Goal: Task Accomplishment & Management: Complete application form

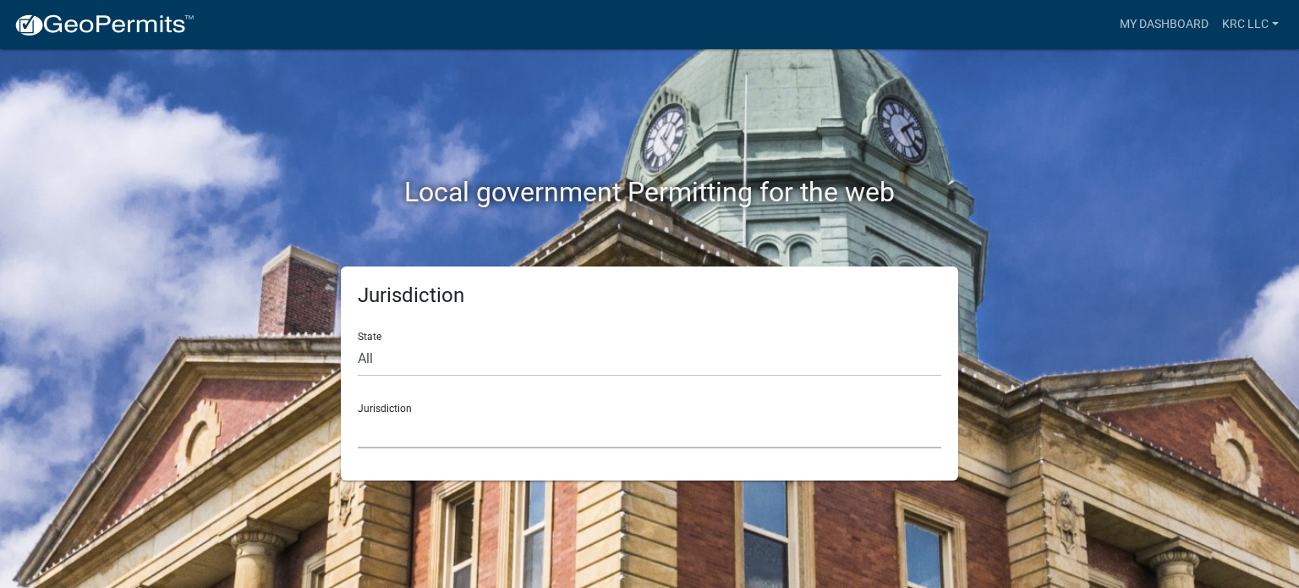
click at [420, 431] on select "[GEOGRAPHIC_DATA], [US_STATE] [GEOGRAPHIC_DATA], [US_STATE][PERSON_NAME][GEOGRA…" at bounding box center [650, 431] width 584 height 35
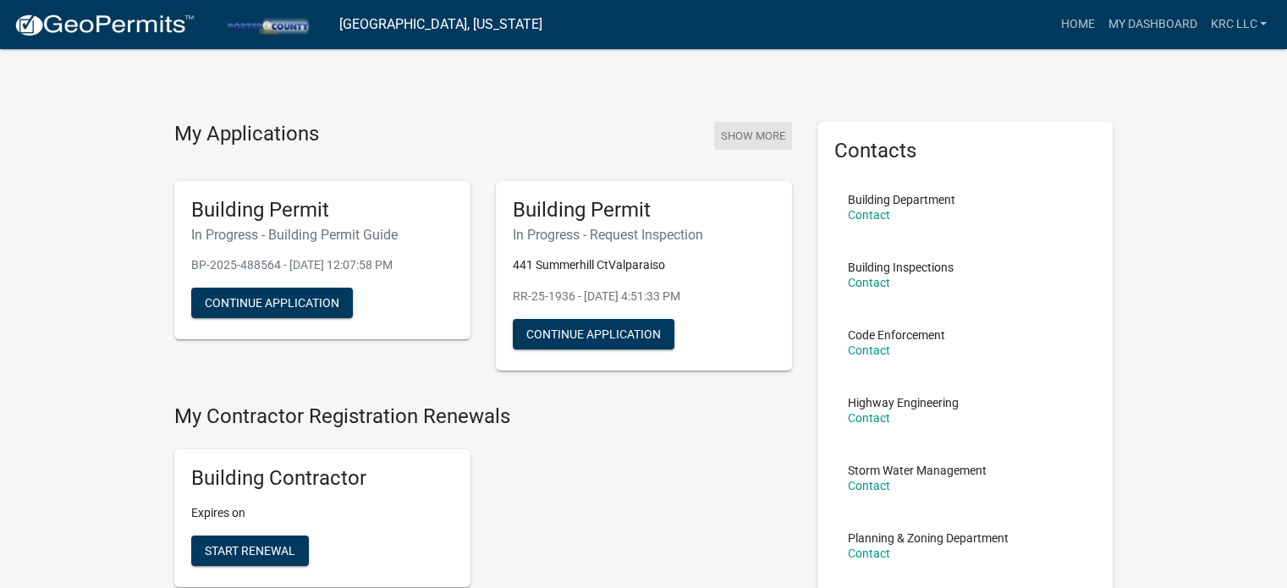
click at [744, 129] on button "Show More" at bounding box center [753, 136] width 78 height 28
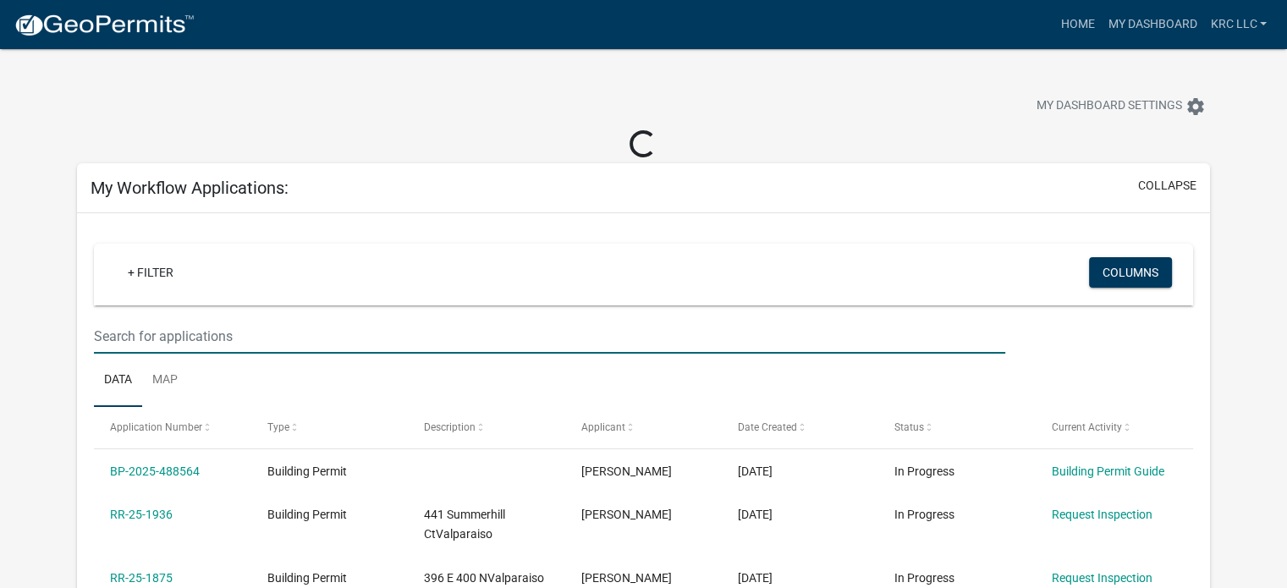
click at [200, 334] on input "text" at bounding box center [549, 336] width 911 height 35
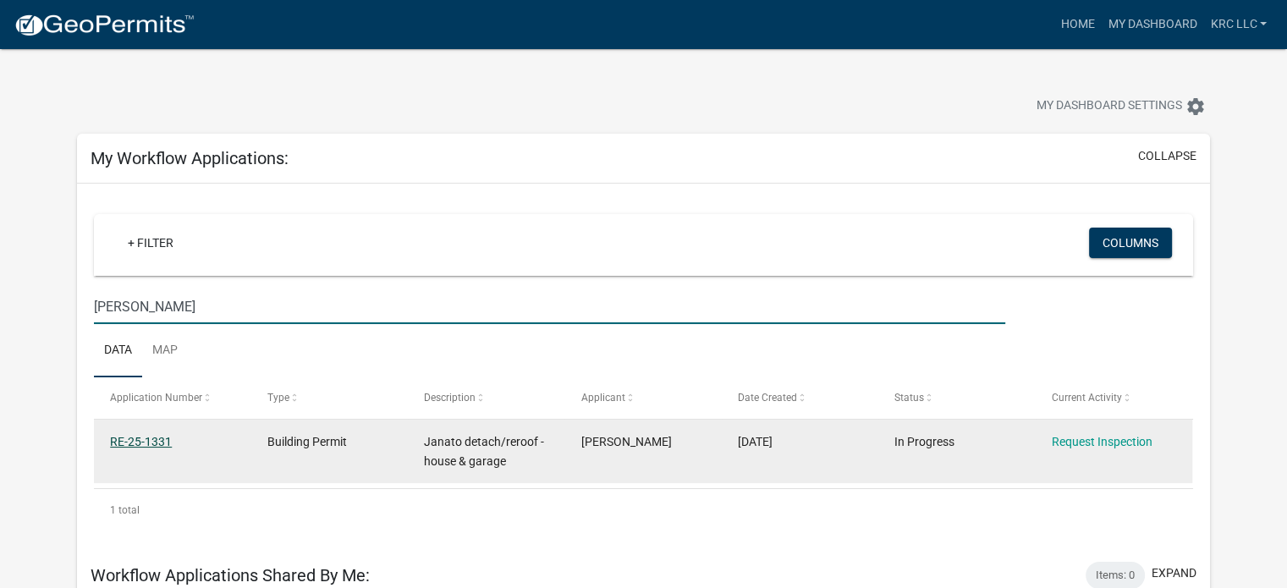
type input "[PERSON_NAME]"
click at [135, 439] on link "RE-25-1331" at bounding box center [141, 442] width 62 height 14
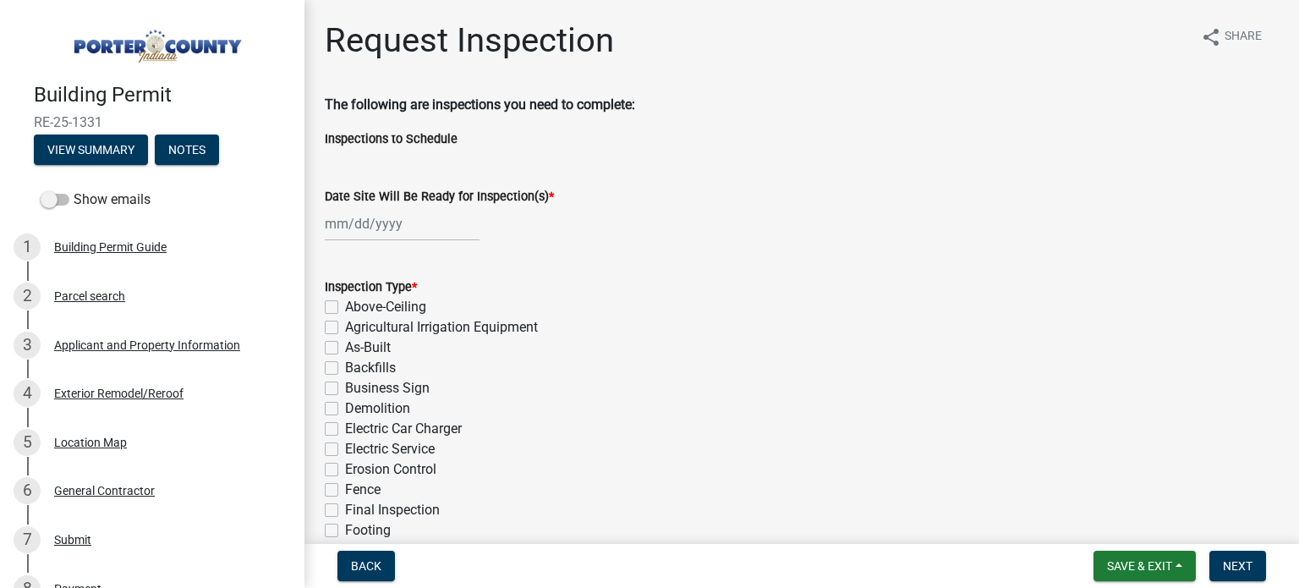
click at [329, 228] on div at bounding box center [402, 223] width 155 height 35
select select "10"
select select "2025"
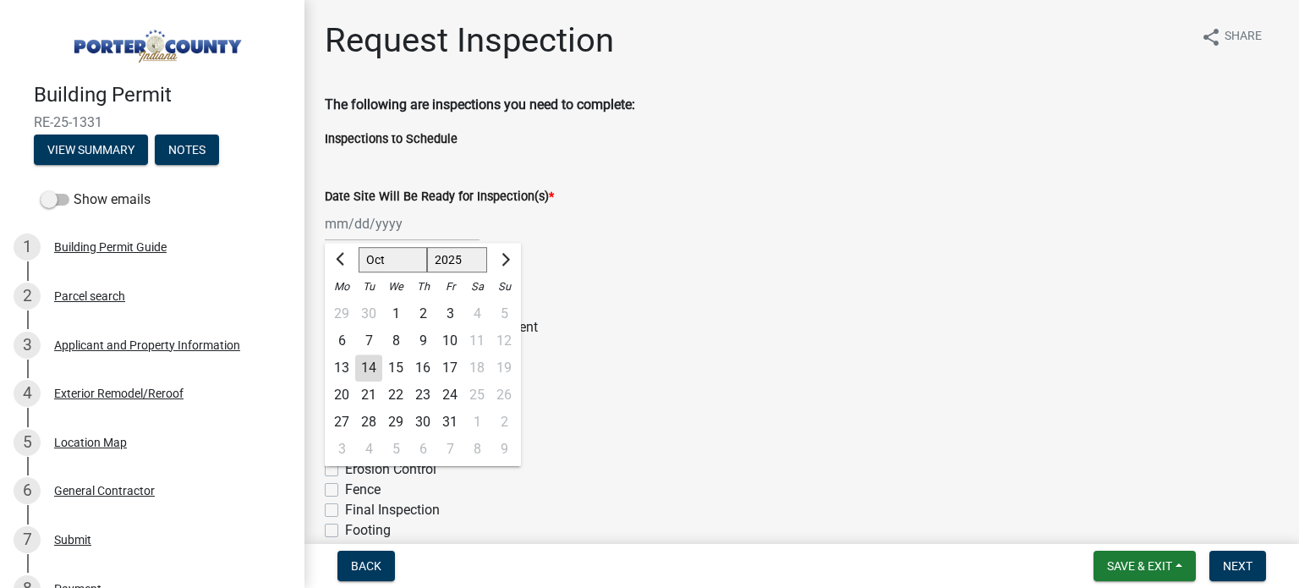
click at [366, 375] on div "14" at bounding box center [368, 367] width 27 height 27
type input "[DATE]"
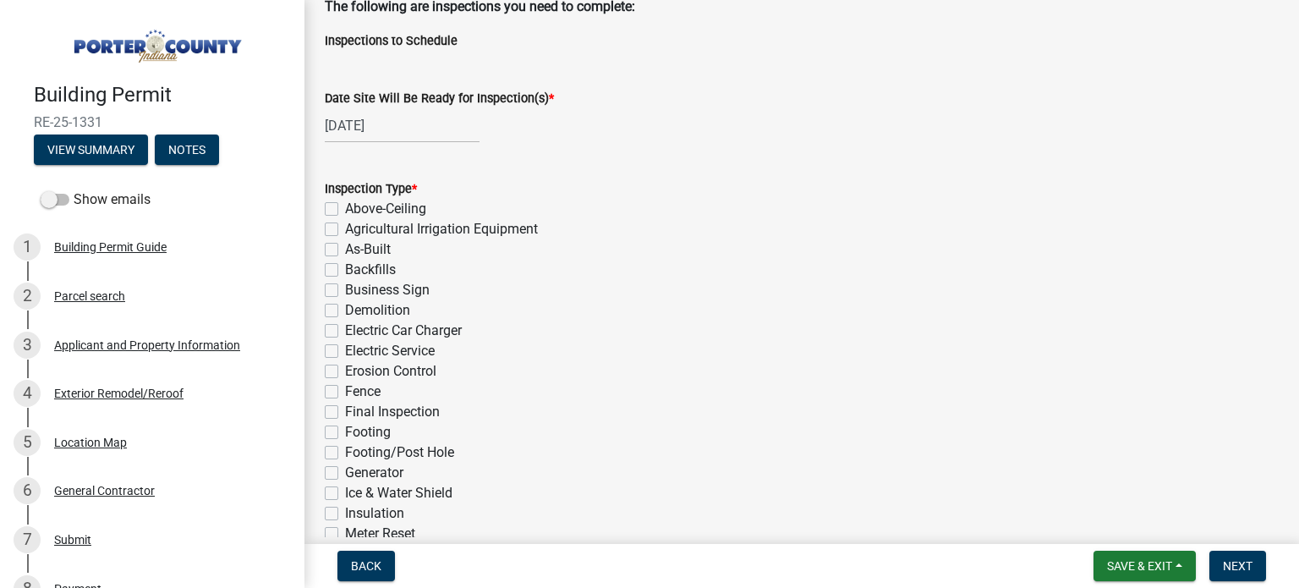
scroll to position [254, 0]
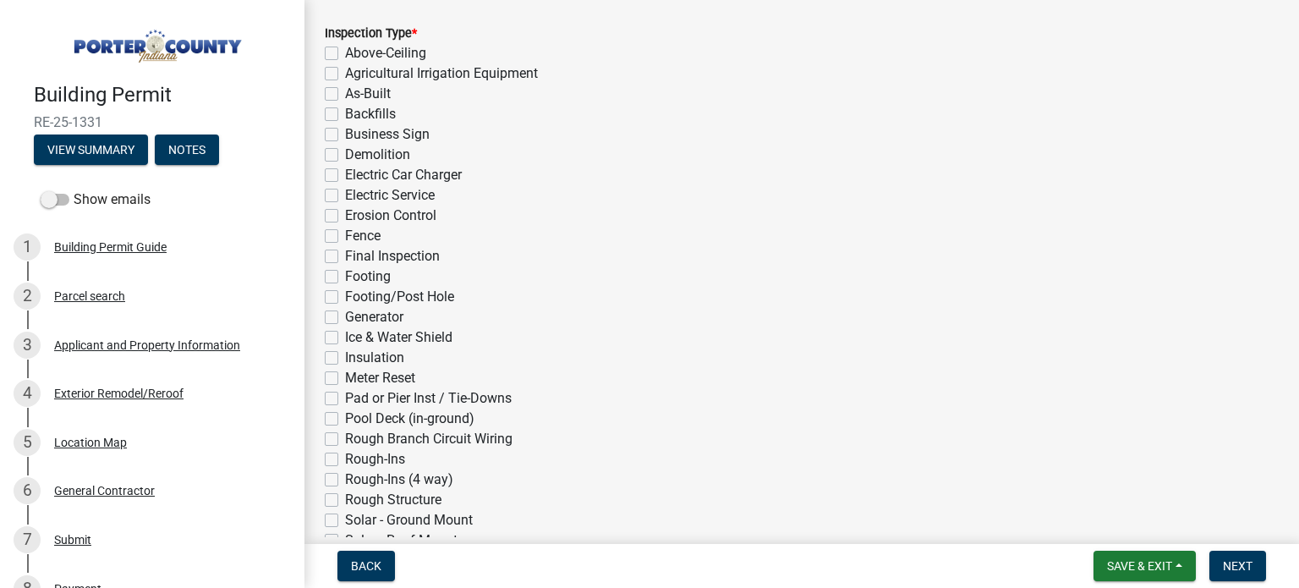
click at [345, 335] on label "Ice & Water Shield" at bounding box center [398, 337] width 107 height 20
click at [345, 335] on input "Ice & Water Shield" at bounding box center [350, 332] width 11 height 11
checkbox input "true"
checkbox input "false"
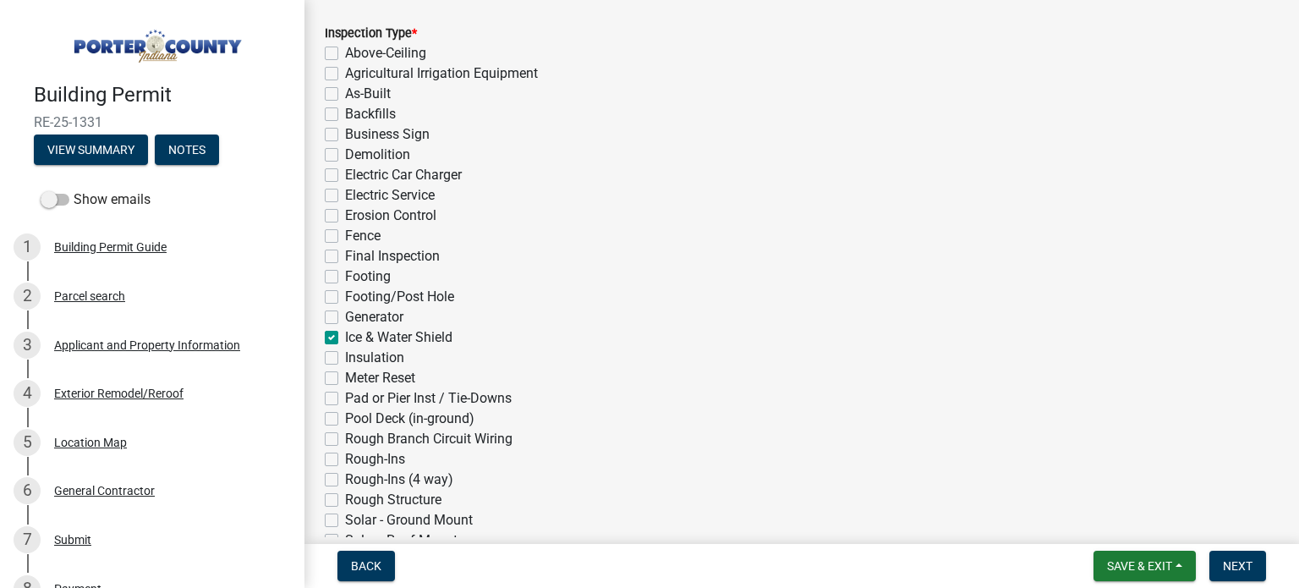
checkbox input "false"
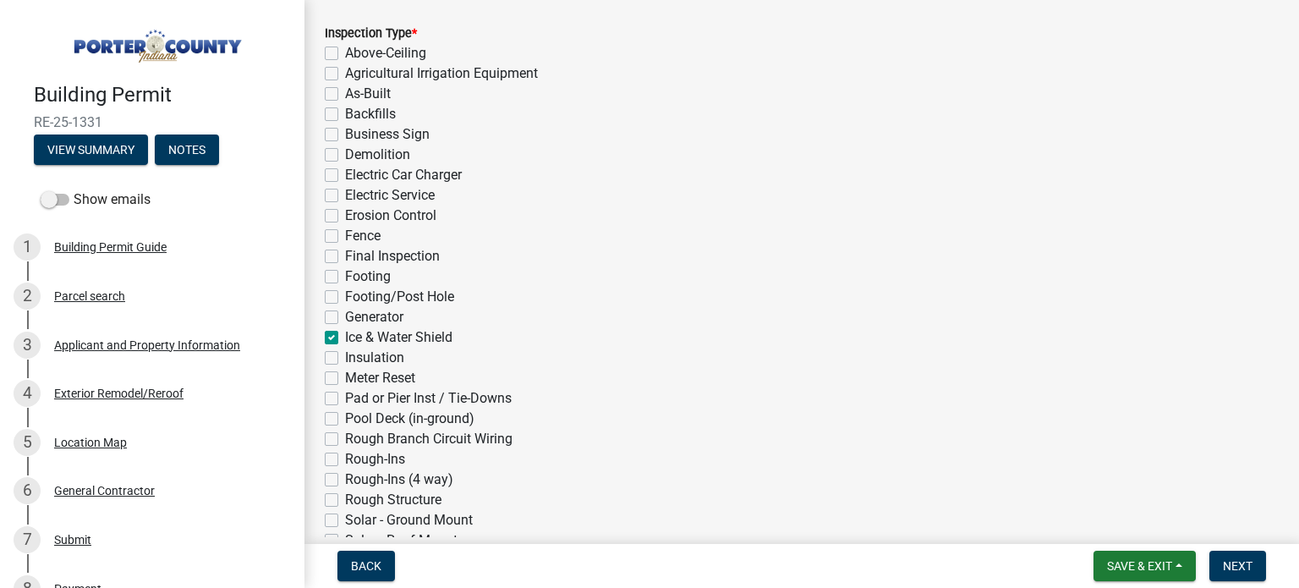
checkbox input "false"
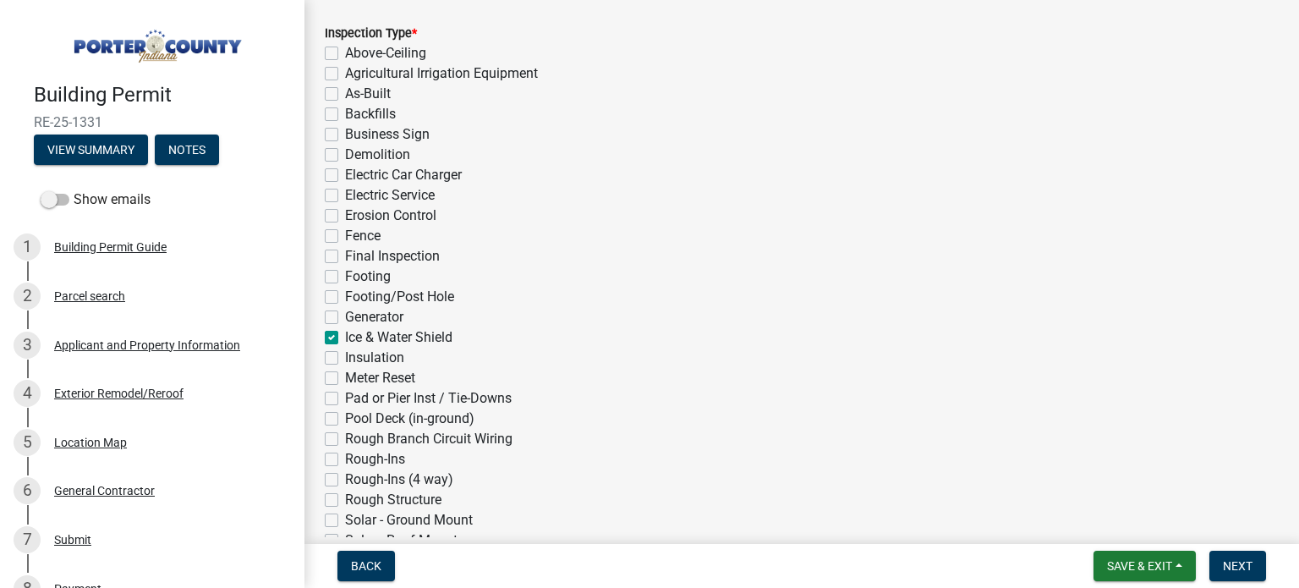
checkbox input "false"
checkbox input "true"
checkbox input "false"
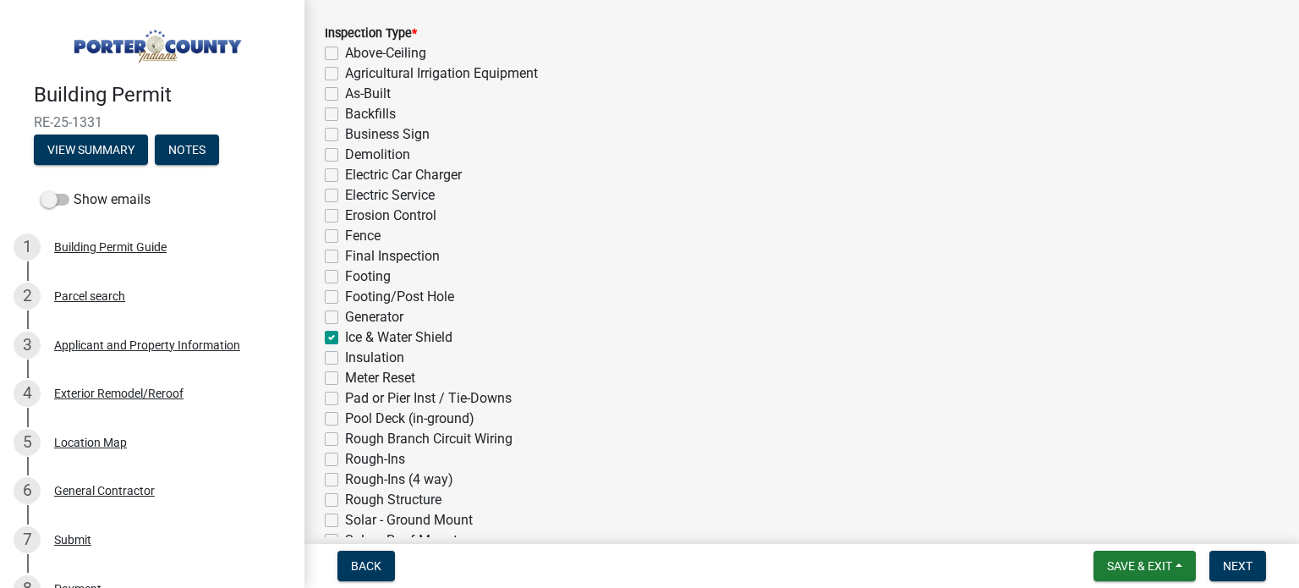
checkbox input "false"
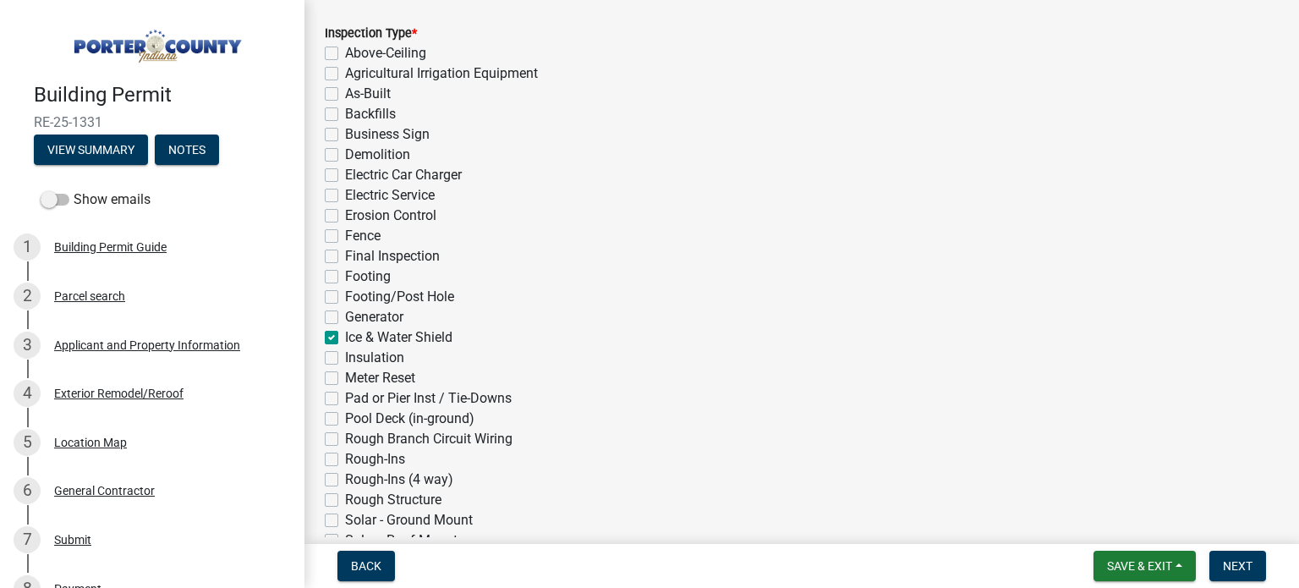
checkbox input "false"
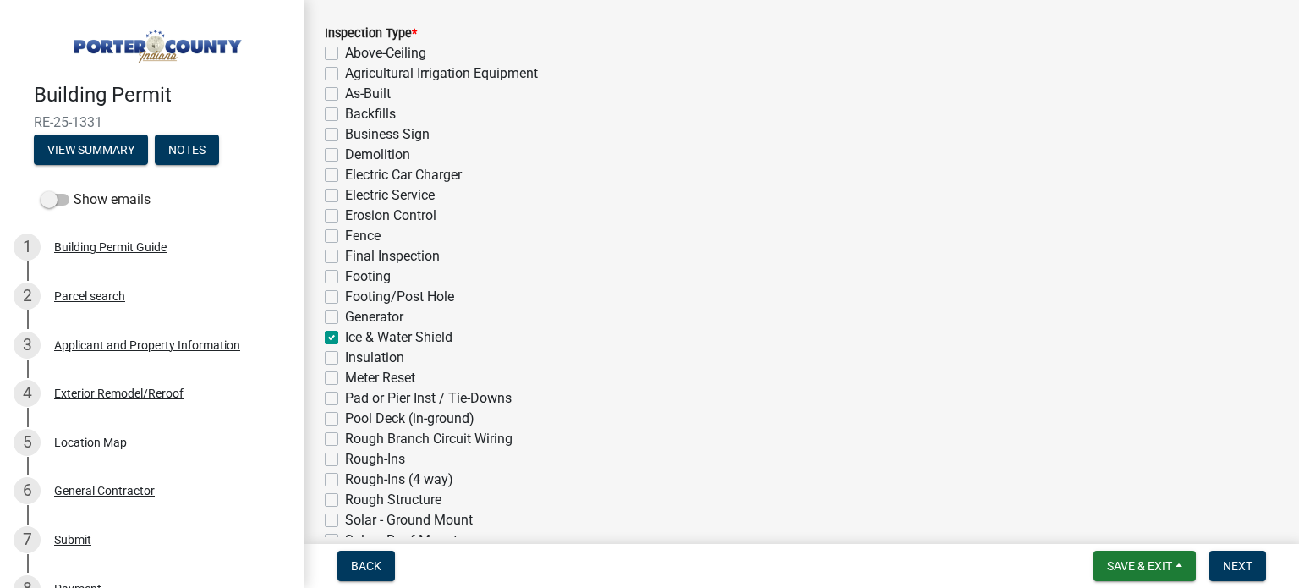
checkbox input "false"
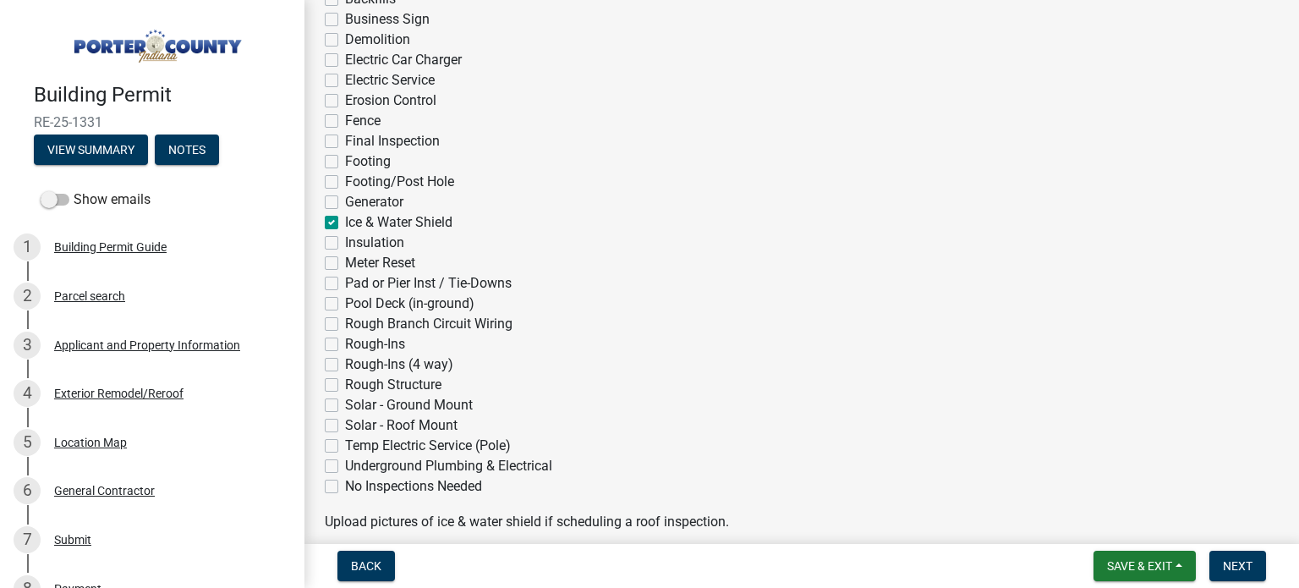
scroll to position [592, 0]
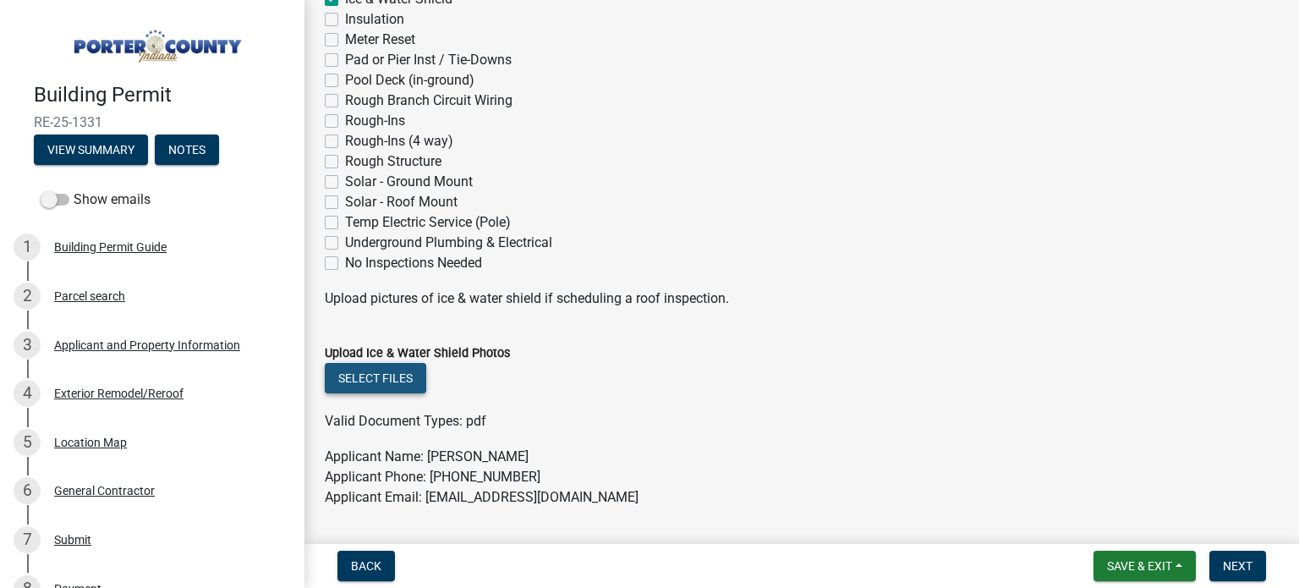
click at [362, 382] on button "Select files" at bounding box center [376, 378] width 102 height 30
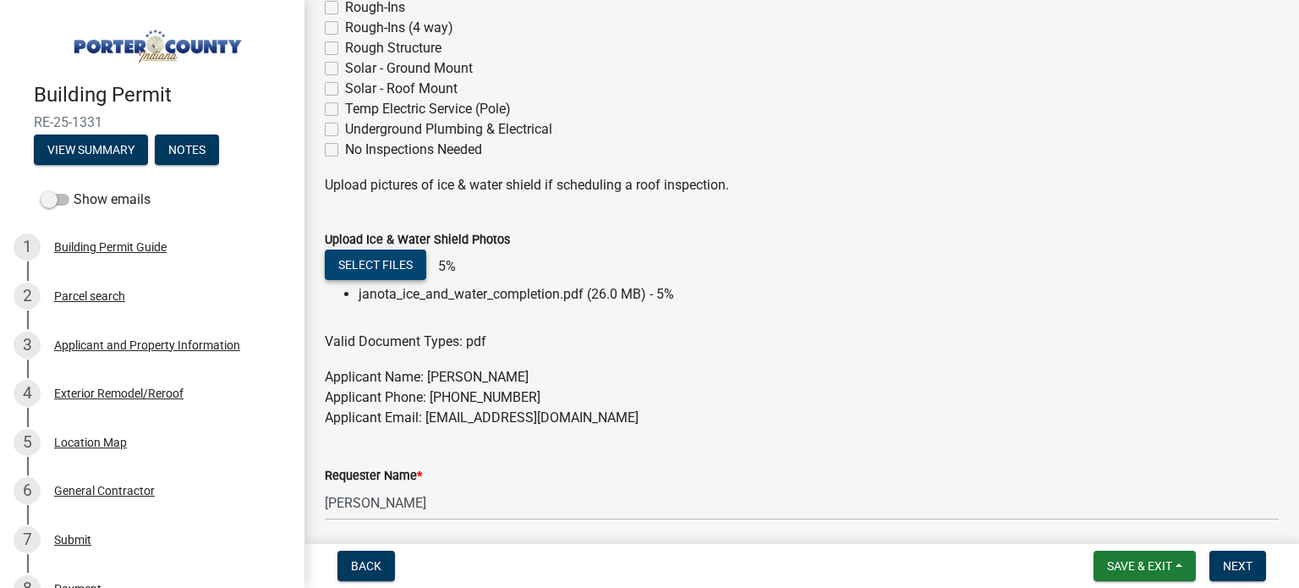
scroll to position [846, 0]
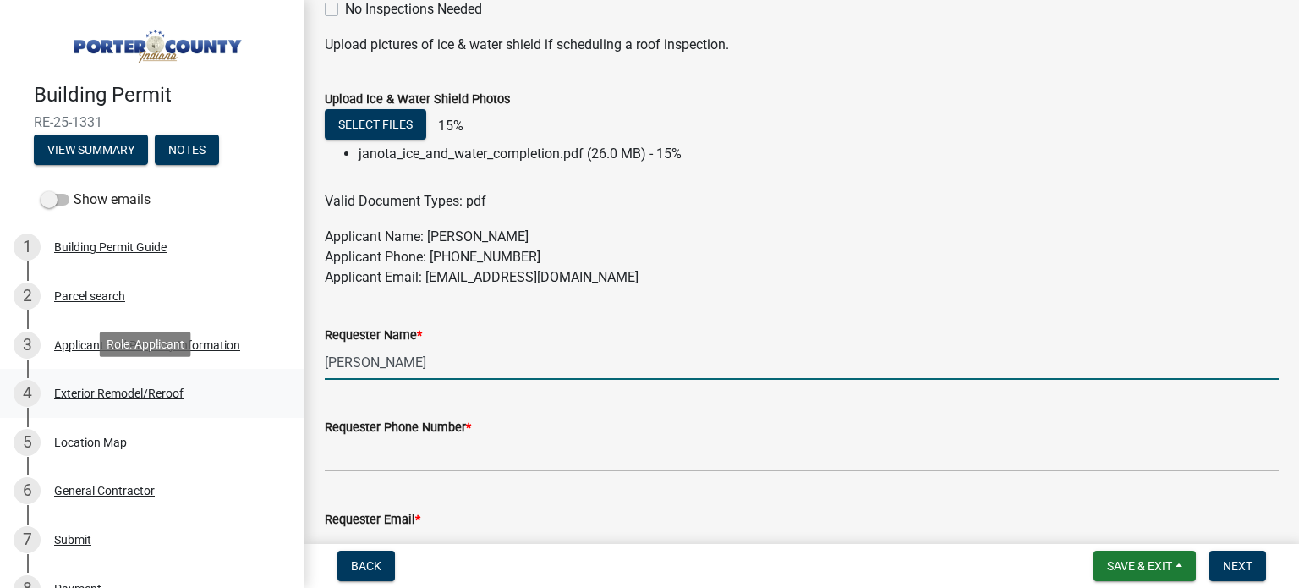
drag, startPoint x: 407, startPoint y: 363, endPoint x: 257, endPoint y: 398, distance: 153.7
click at [257, 398] on div "Building Permit RE-25-1331 View Summary Notes Show emails 1 Building Permit Gui…" at bounding box center [649, 294] width 1299 height 588
type input "[PERSON_NAME]"
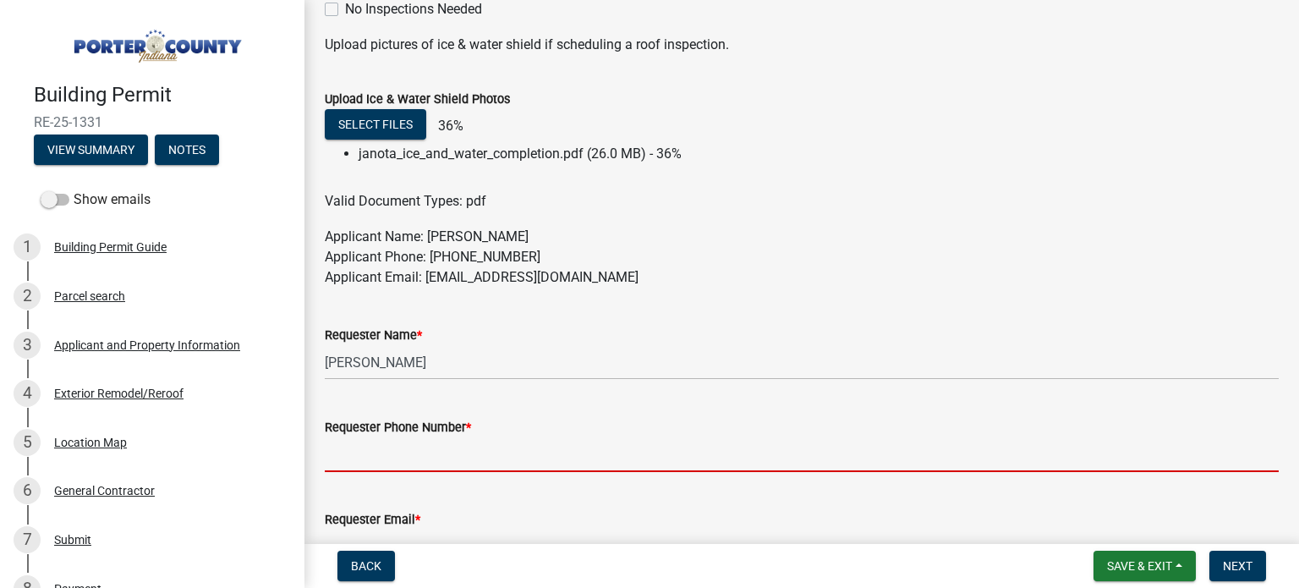
click at [403, 456] on input "Requester Phone Number *" at bounding box center [802, 454] width 954 height 35
type input "2192084557"
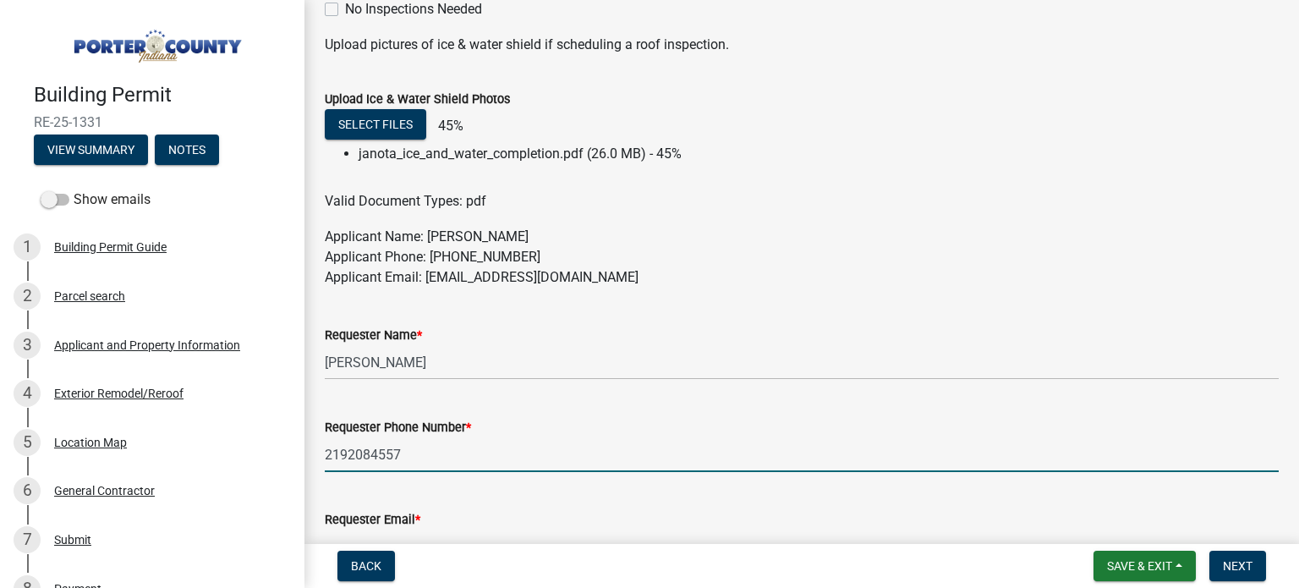
type input "[EMAIL_ADDRESS][DOMAIN_NAME]"
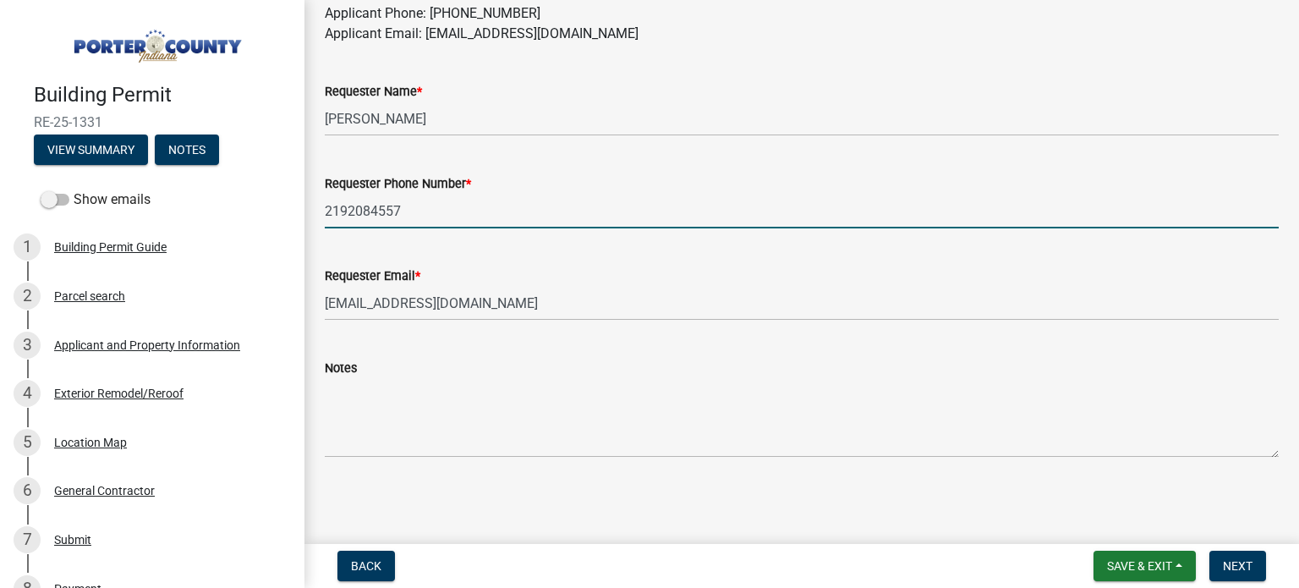
scroll to position [1005, 0]
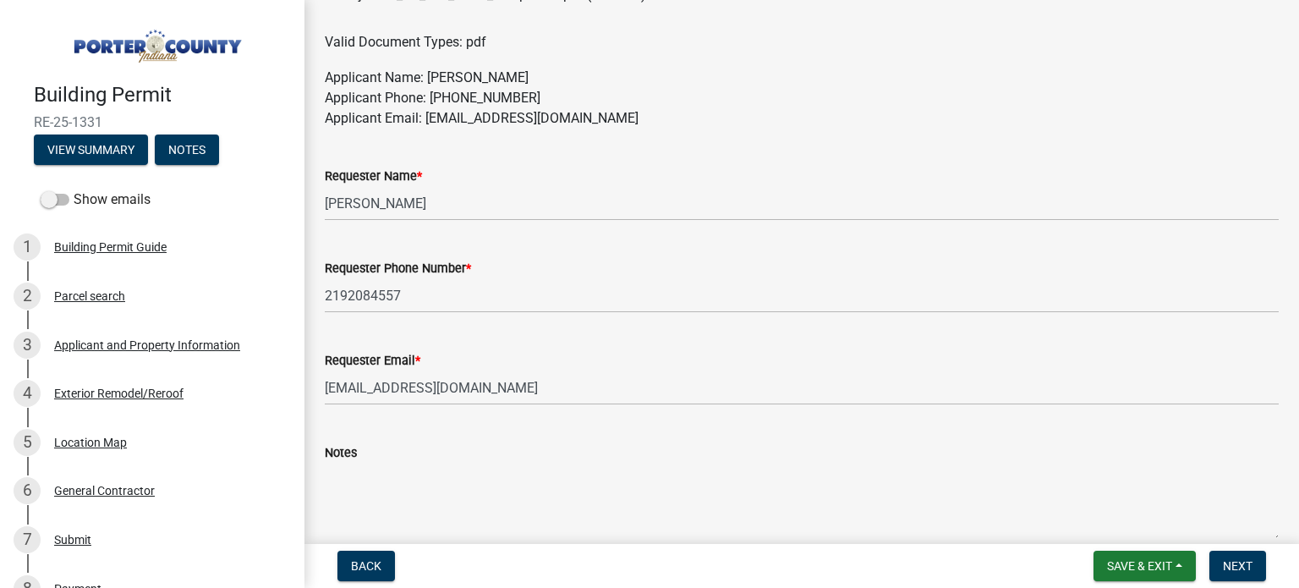
click at [380, 492] on textarea "Notes" at bounding box center [802, 503] width 954 height 80
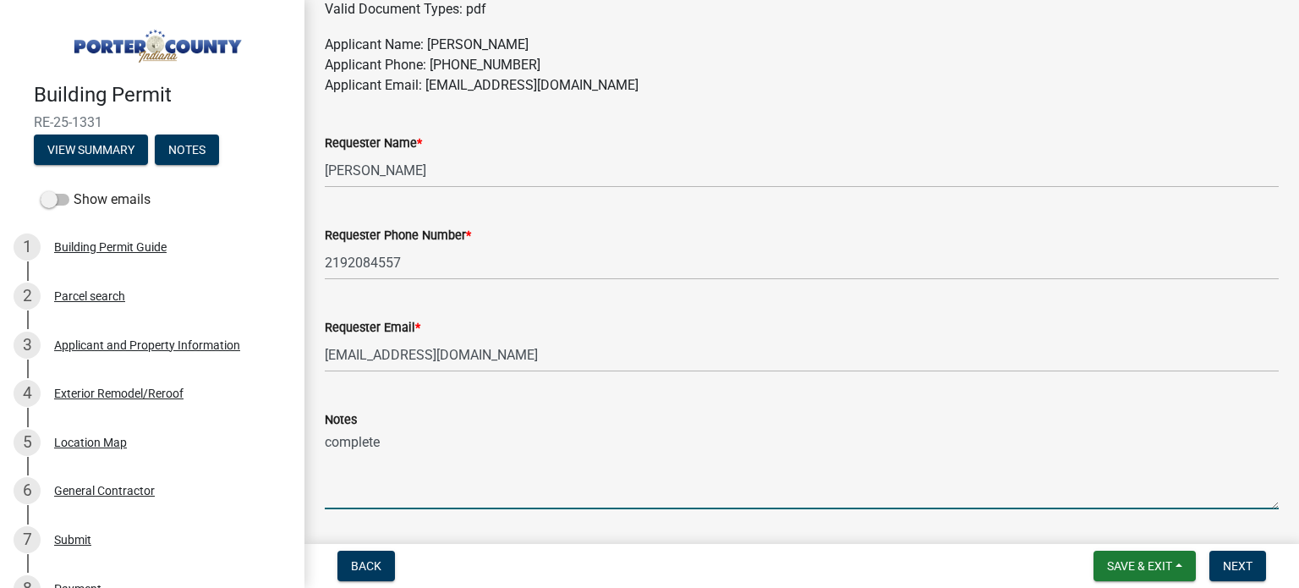
scroll to position [1117, 0]
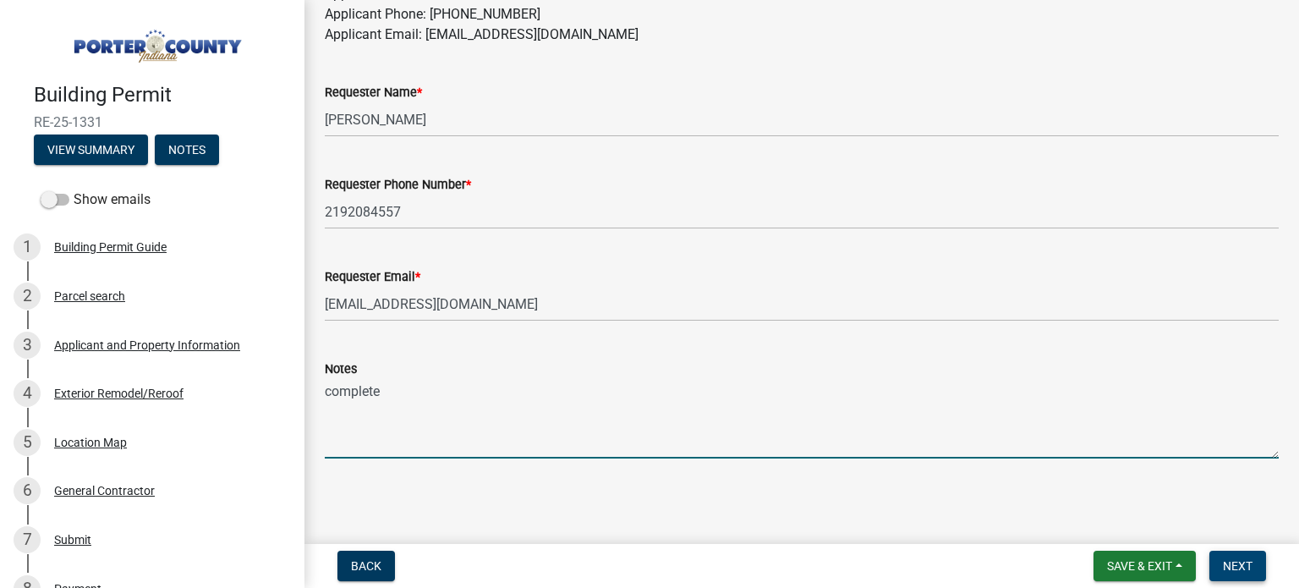
type textarea "complete"
click at [1226, 560] on span "Next" at bounding box center [1238, 566] width 30 height 14
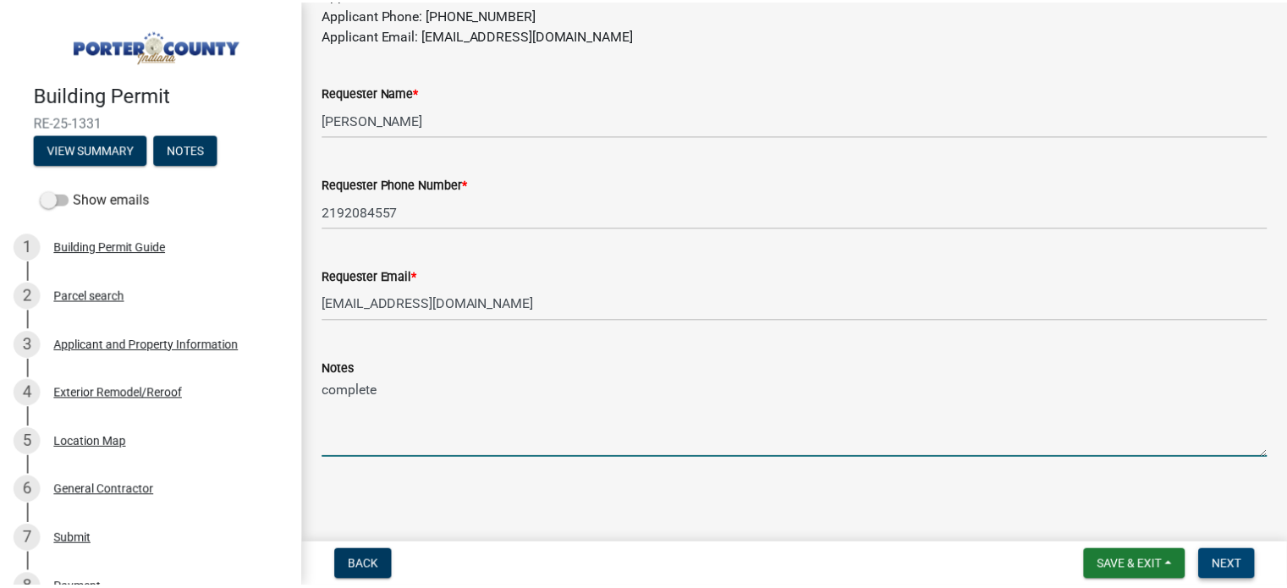
scroll to position [0, 0]
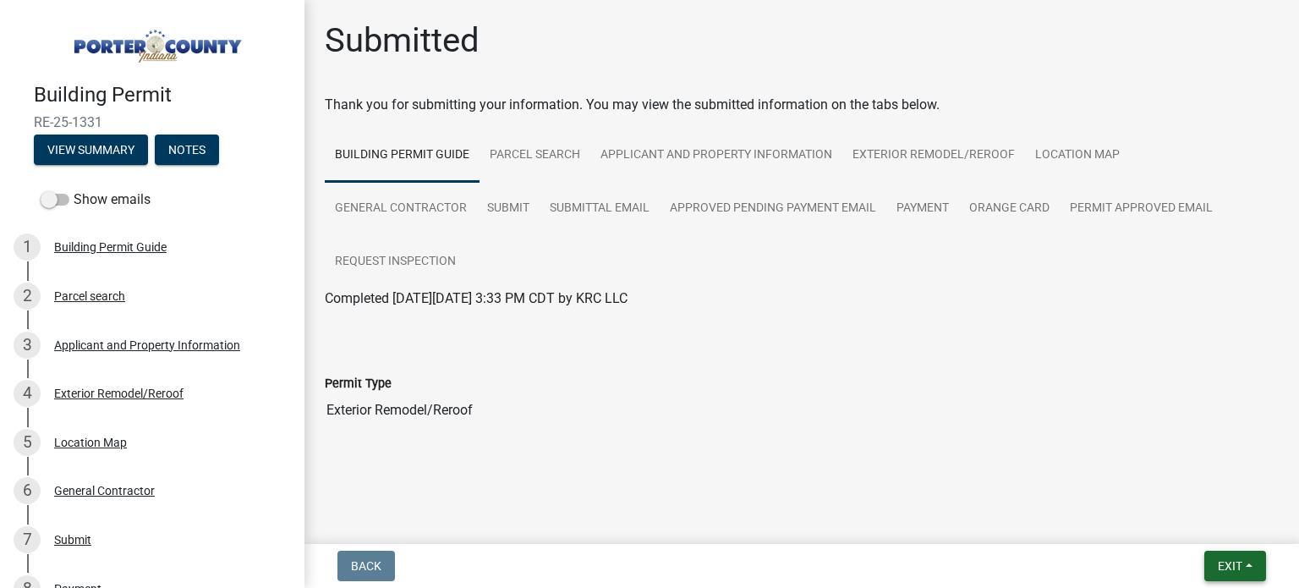
click at [1235, 559] on span "Exit" at bounding box center [1230, 566] width 25 height 14
click at [1186, 520] on button "Save & Exit" at bounding box center [1199, 522] width 135 height 41
